Goal: Check status

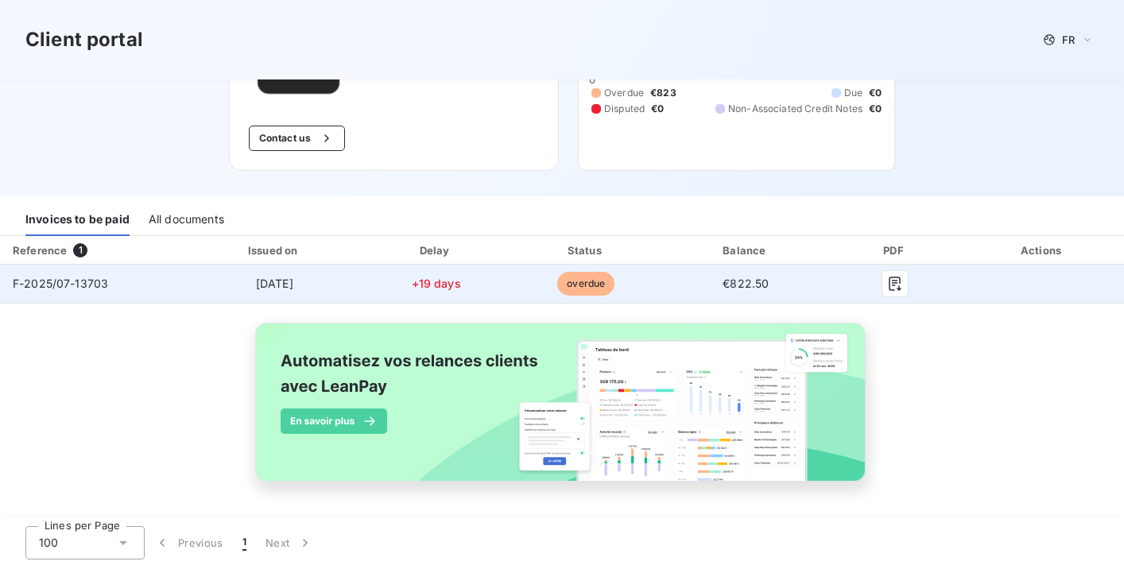
click at [129, 289] on td "F-2025/07-13703" at bounding box center [93, 284] width 186 height 38
click at [41, 279] on span "F-2025/07-13703" at bounding box center [60, 284] width 95 height 14
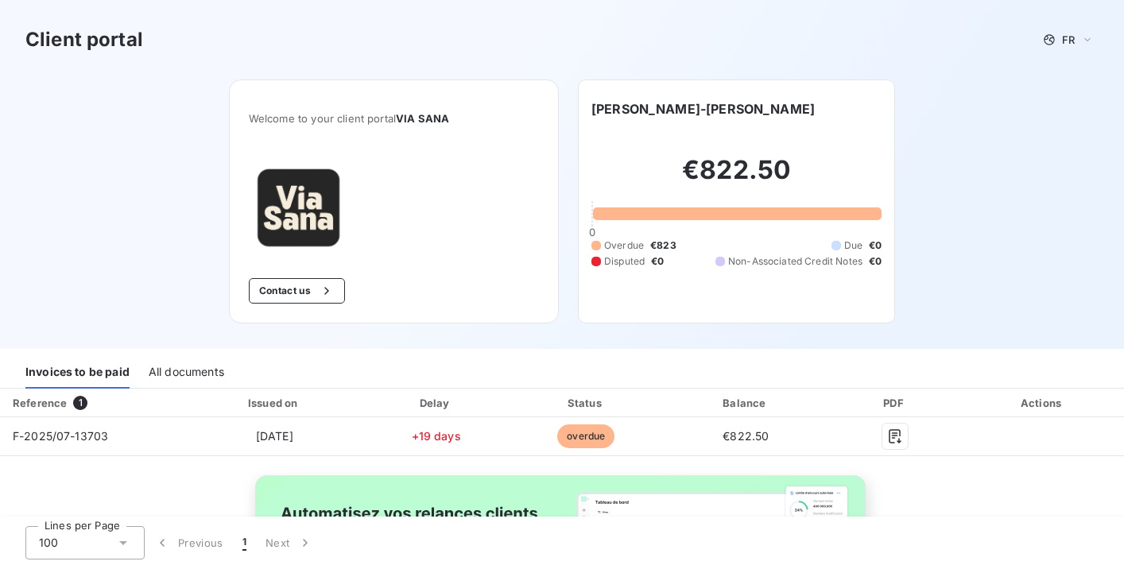
click at [199, 383] on div "All documents" at bounding box center [187, 371] width 76 height 33
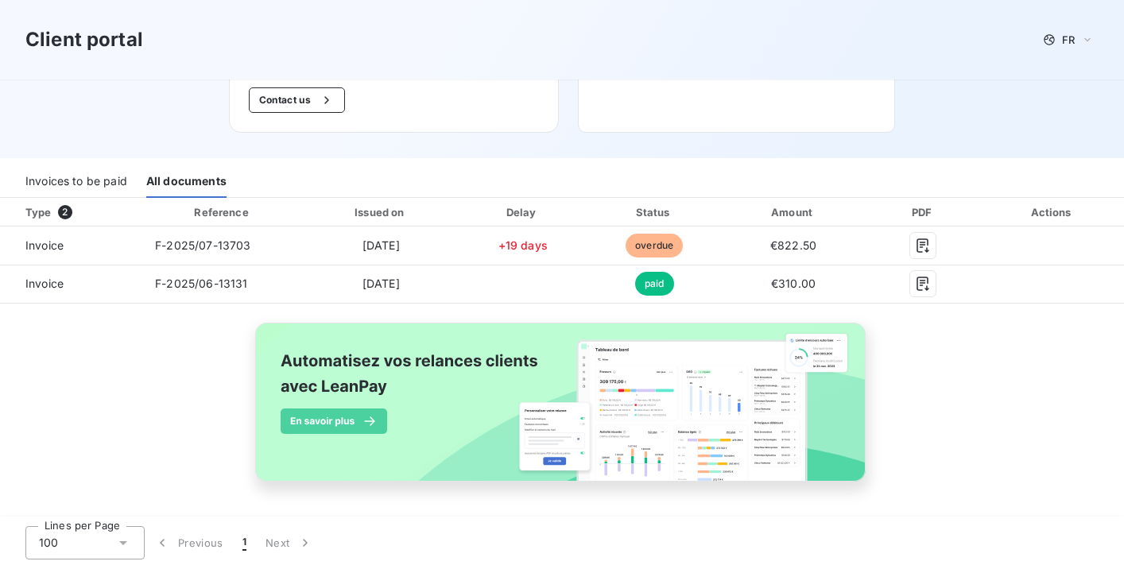
scroll to position [191, 0]
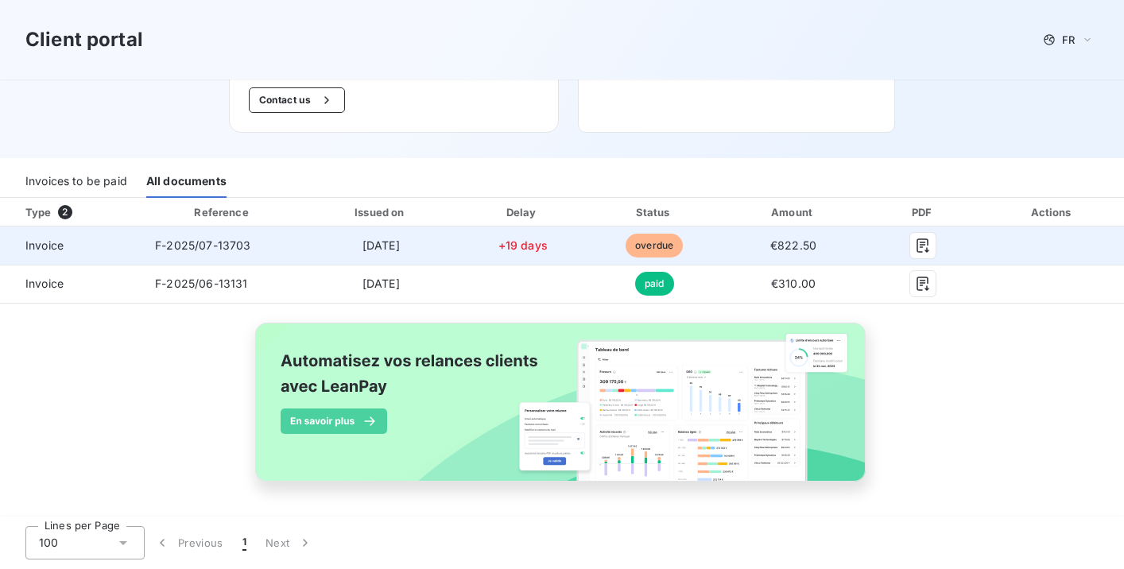
click at [274, 246] on td "F-2025/07-13703" at bounding box center [222, 246] width 161 height 38
click at [119, 247] on td "Invoice" at bounding box center [71, 246] width 142 height 38
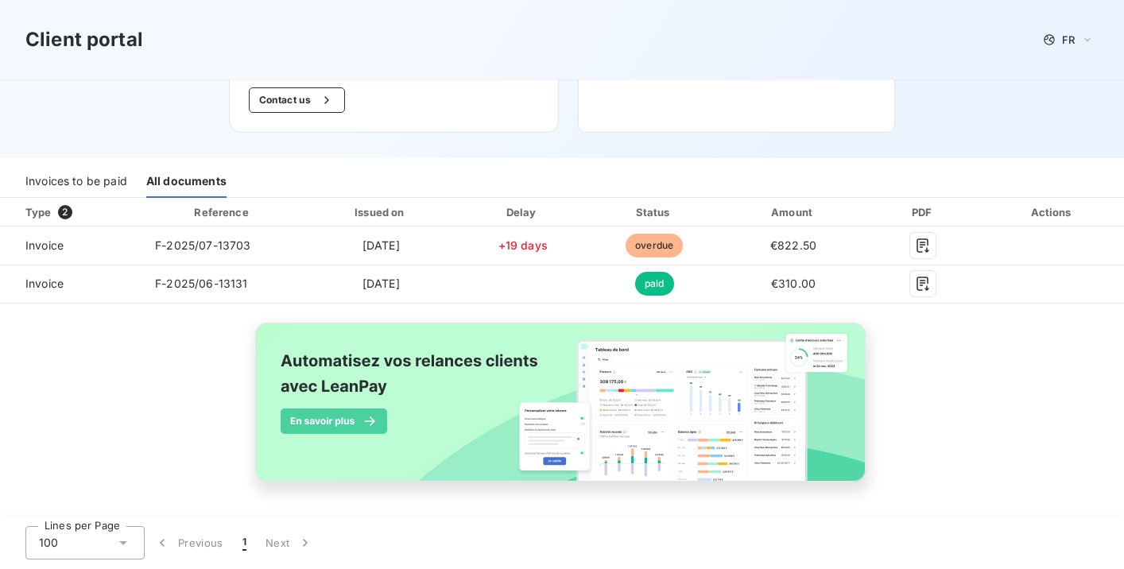
click at [70, 195] on div "Invoices to be paid" at bounding box center [76, 181] width 102 height 33
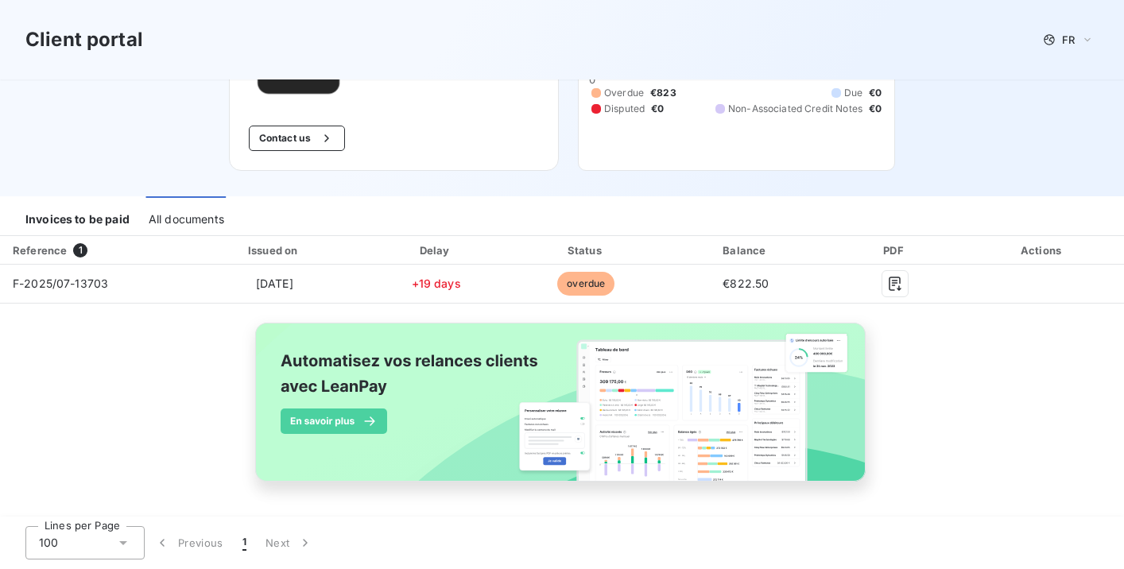
scroll to position [153, 0]
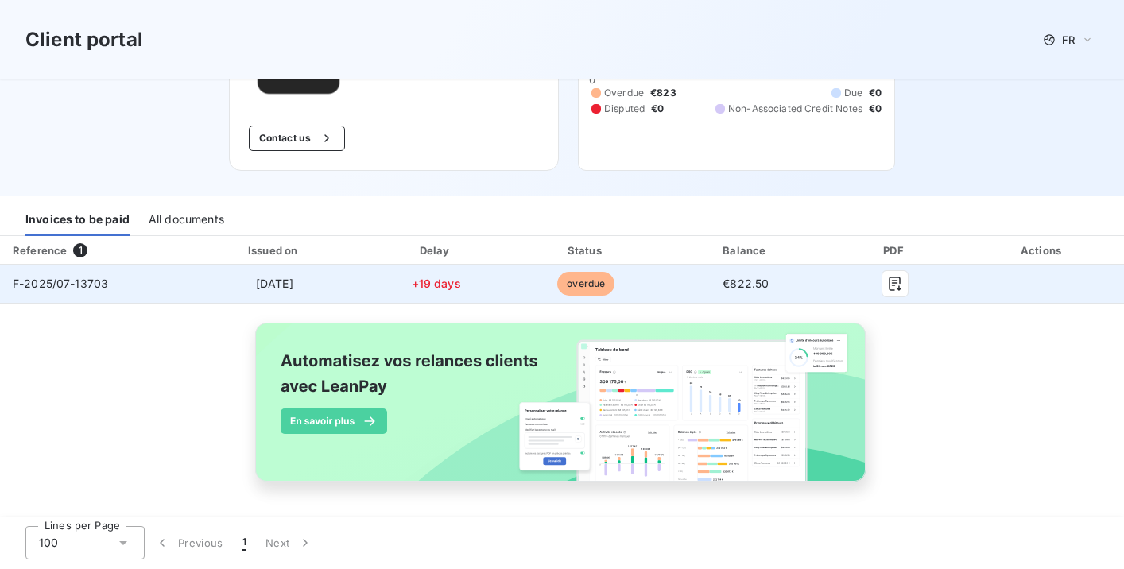
click at [663, 286] on td "overdue" at bounding box center [586, 284] width 153 height 38
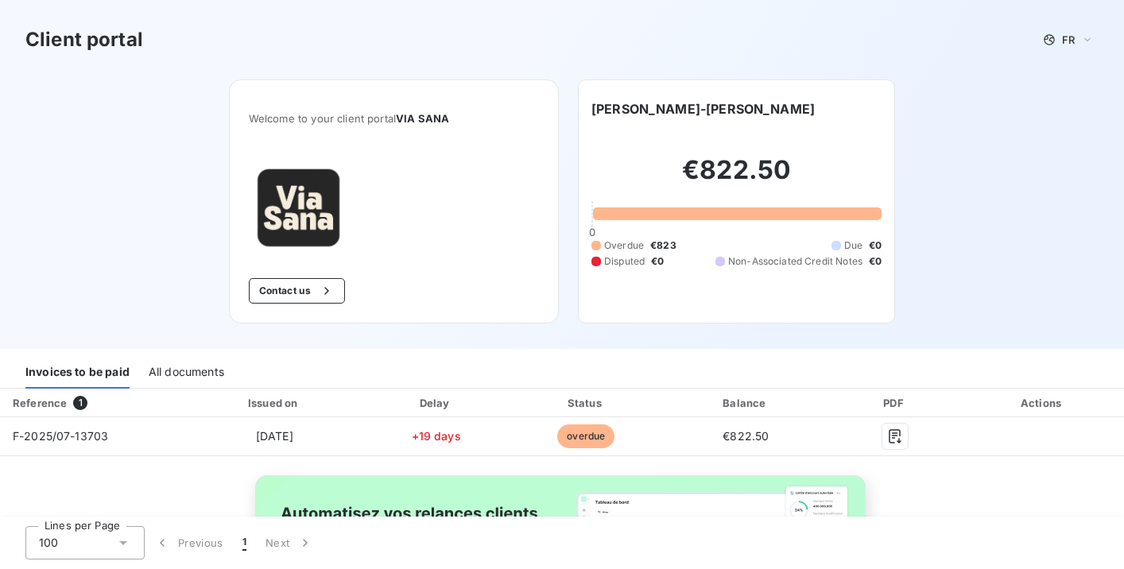
scroll to position [0, 0]
